Goal: Task Accomplishment & Management: Use online tool/utility

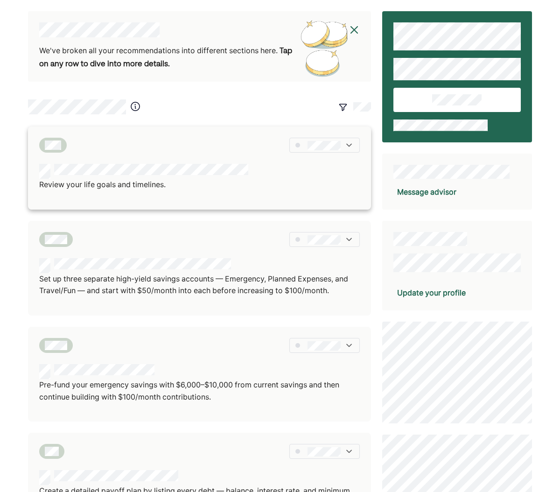
click at [196, 180] on p "Review your life goals and timelines." at bounding box center [143, 185] width 209 height 12
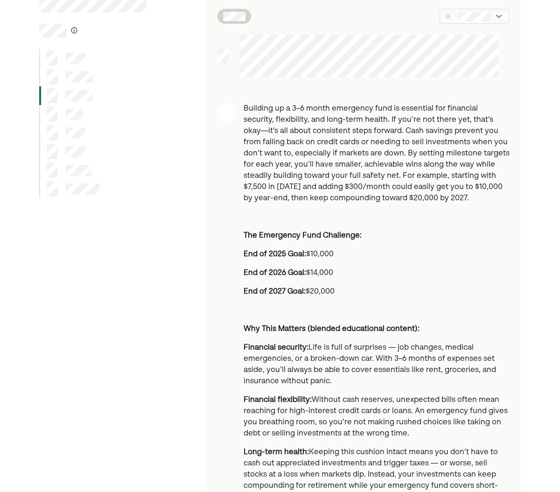
scroll to position [42, 0]
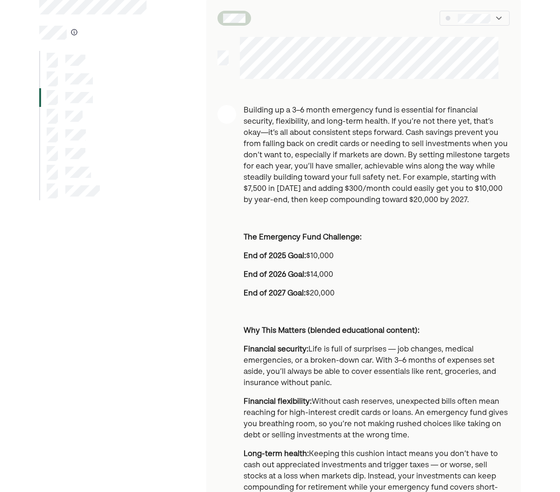
click at [131, 128] on div at bounding box center [92, 135] width 107 height 19
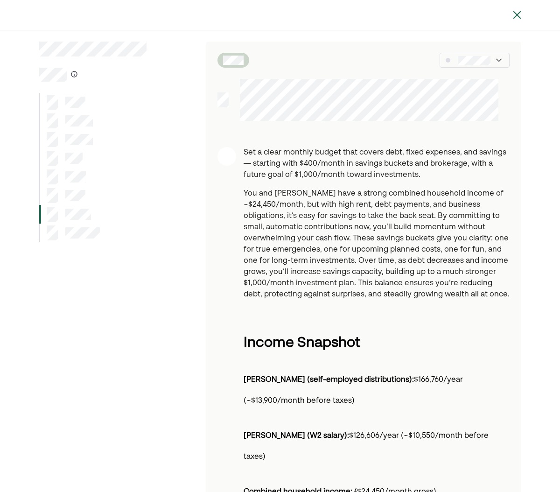
click at [90, 239] on div at bounding box center [73, 233] width 53 height 15
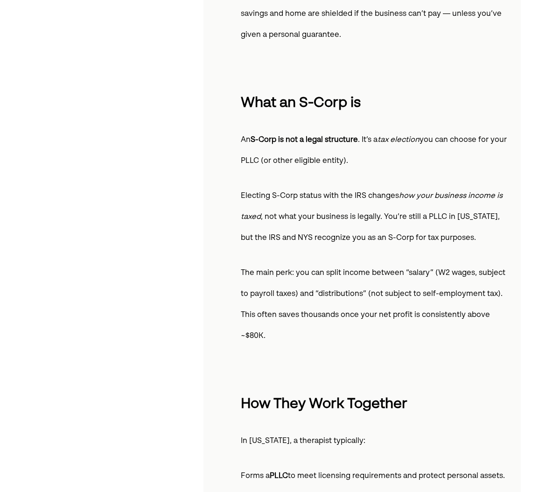
scroll to position [952, 0]
